Goal: Task Accomplishment & Management: Manage account settings

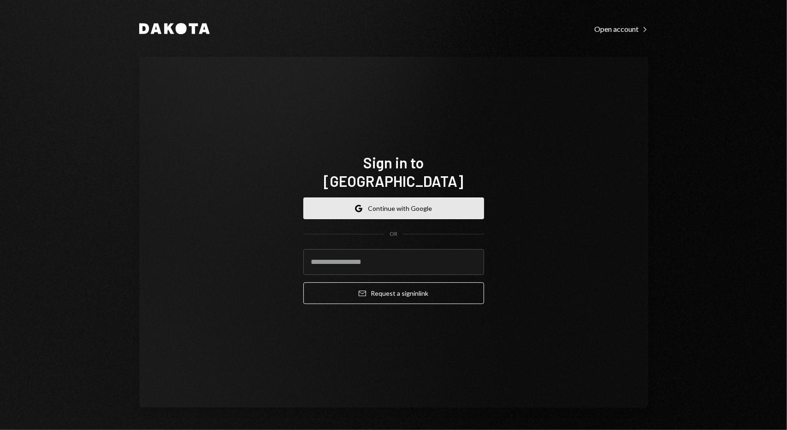
click at [449, 197] on button "Google Continue with Google" at bounding box center [393, 208] width 181 height 22
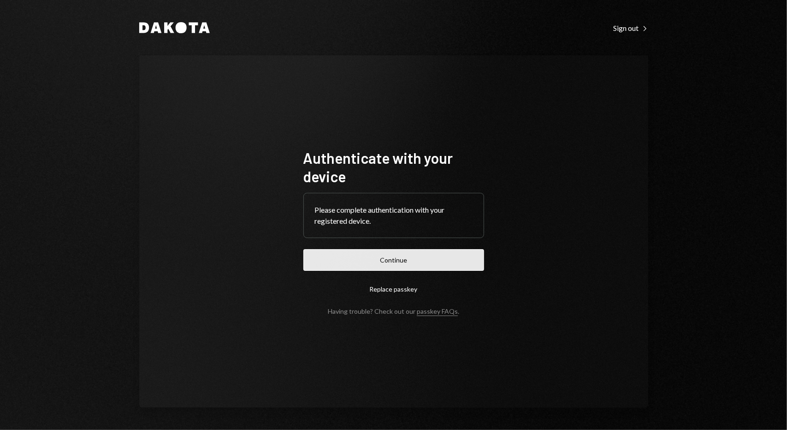
click at [441, 256] on button "Continue" at bounding box center [393, 260] width 181 height 22
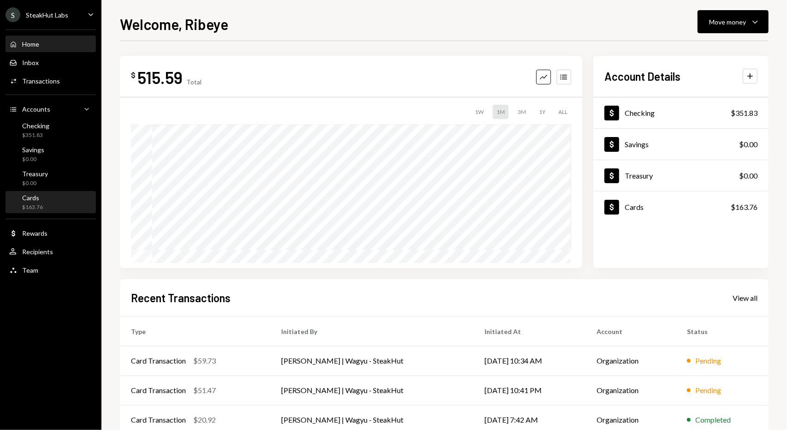
click at [67, 204] on div "Cards $163.76" at bounding box center [50, 203] width 83 height 18
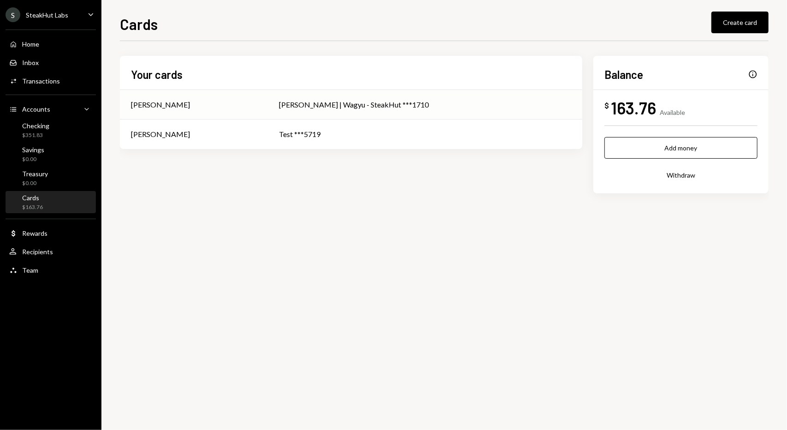
click at [373, 112] on td "Josh | Wagyu - SteakHut ***1710" at bounding box center [425, 105] width 314 height 30
